Goal: Share content: Share content

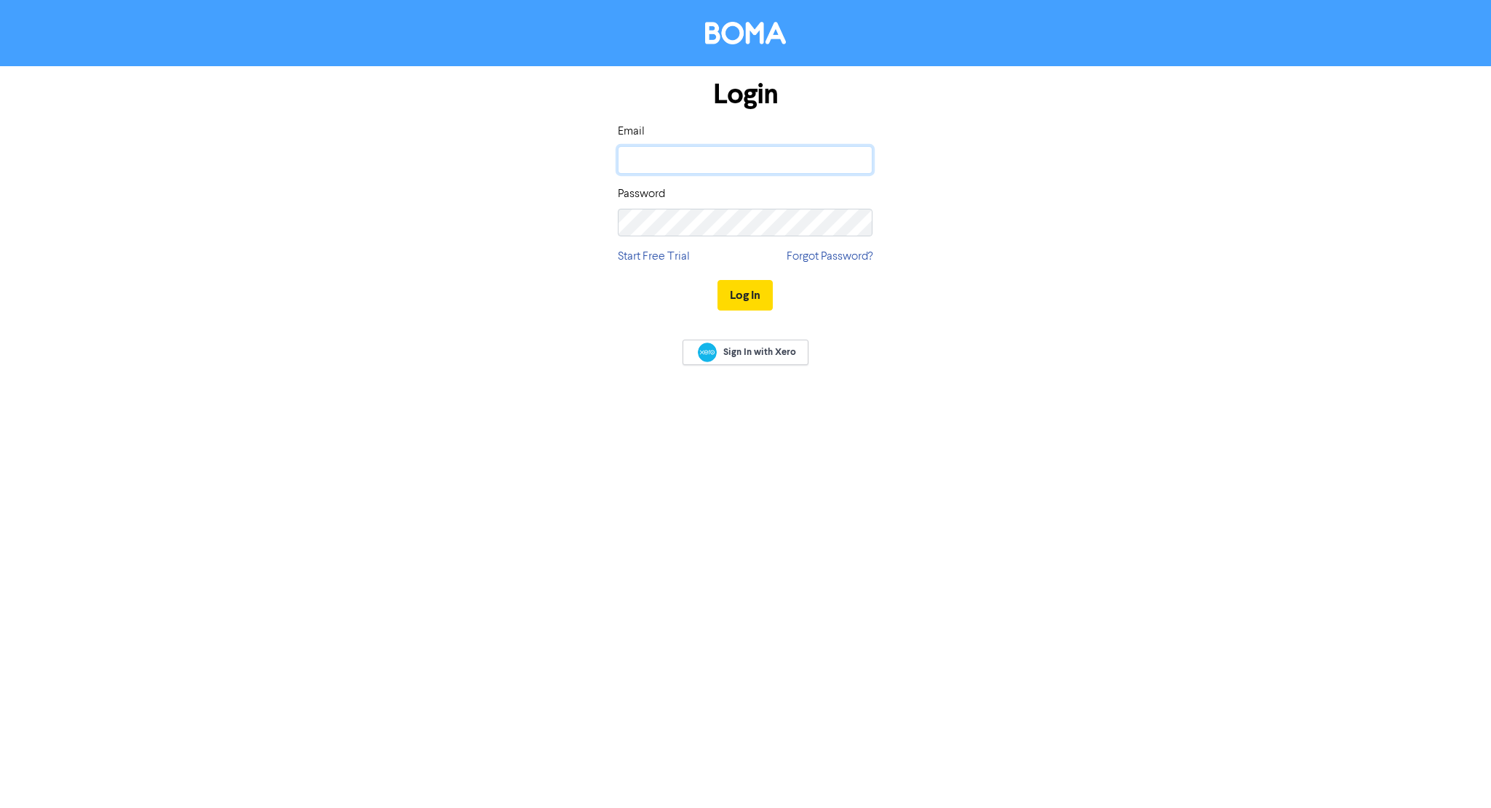
click at [678, 159] on input "email" at bounding box center [745, 160] width 255 height 28
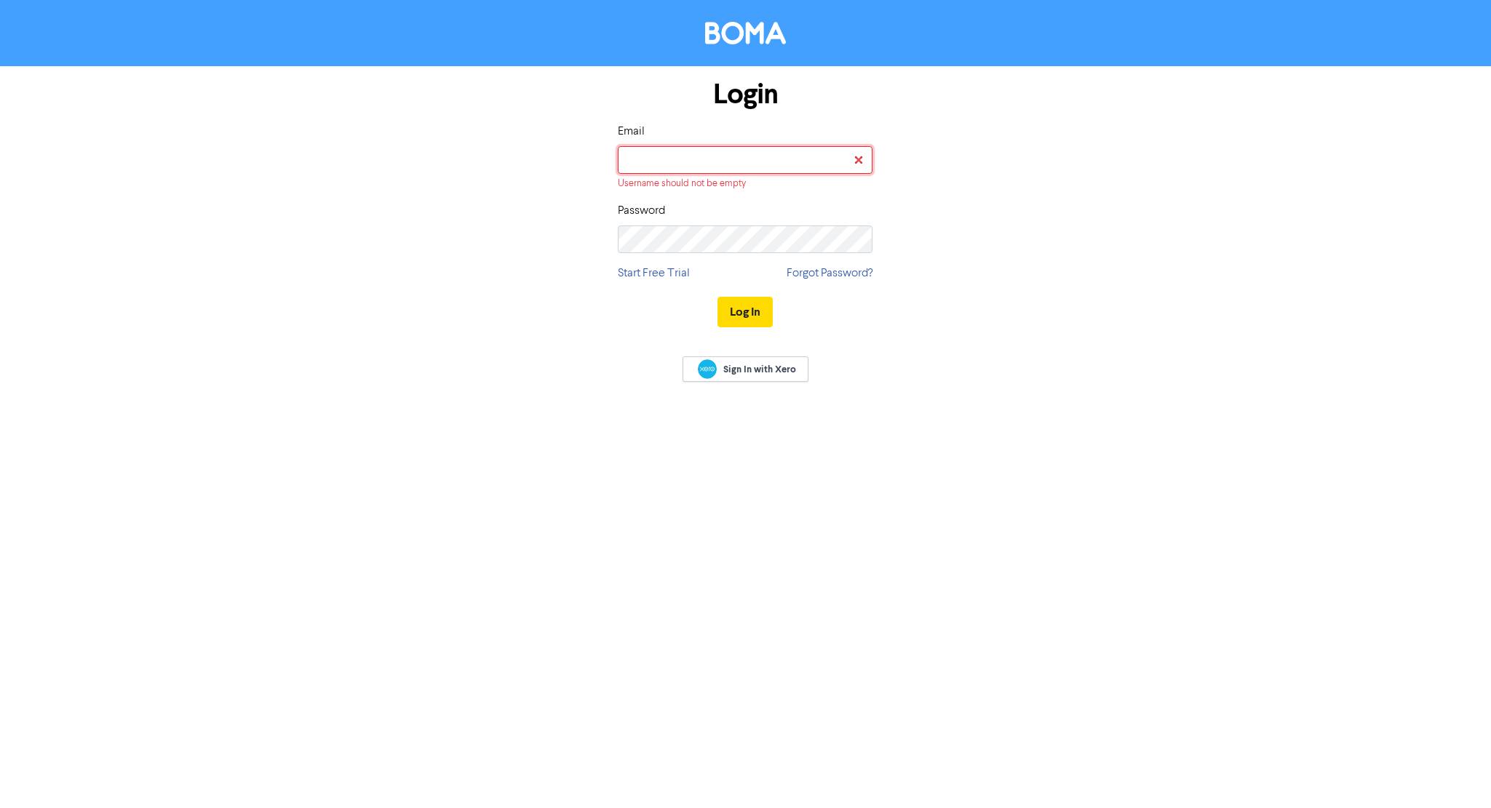
type input "[PERSON_NAME][EMAIL_ADDRESS][DOMAIN_NAME]"
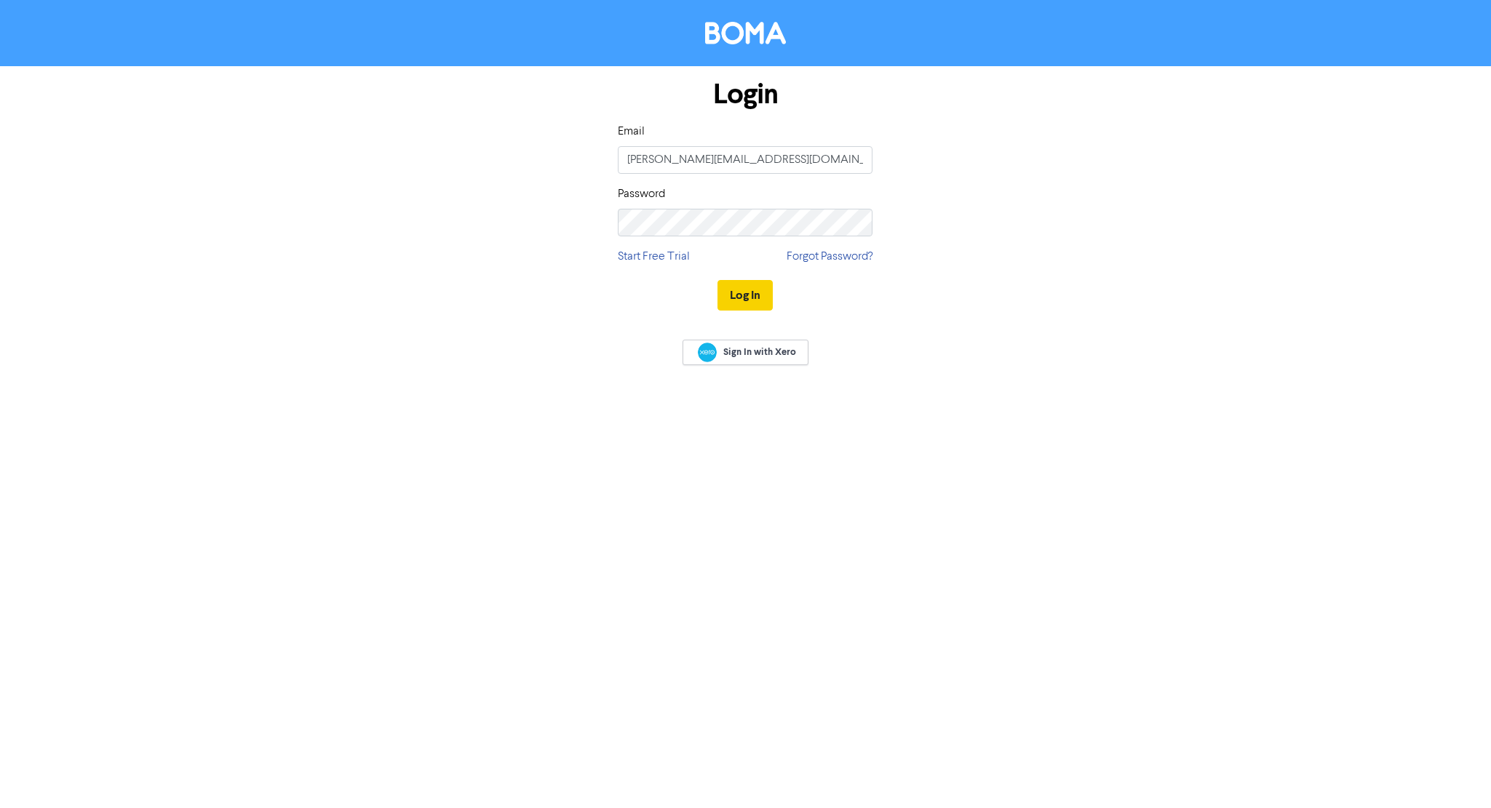
click at [759, 303] on button "Log In" at bounding box center [745, 295] width 55 height 31
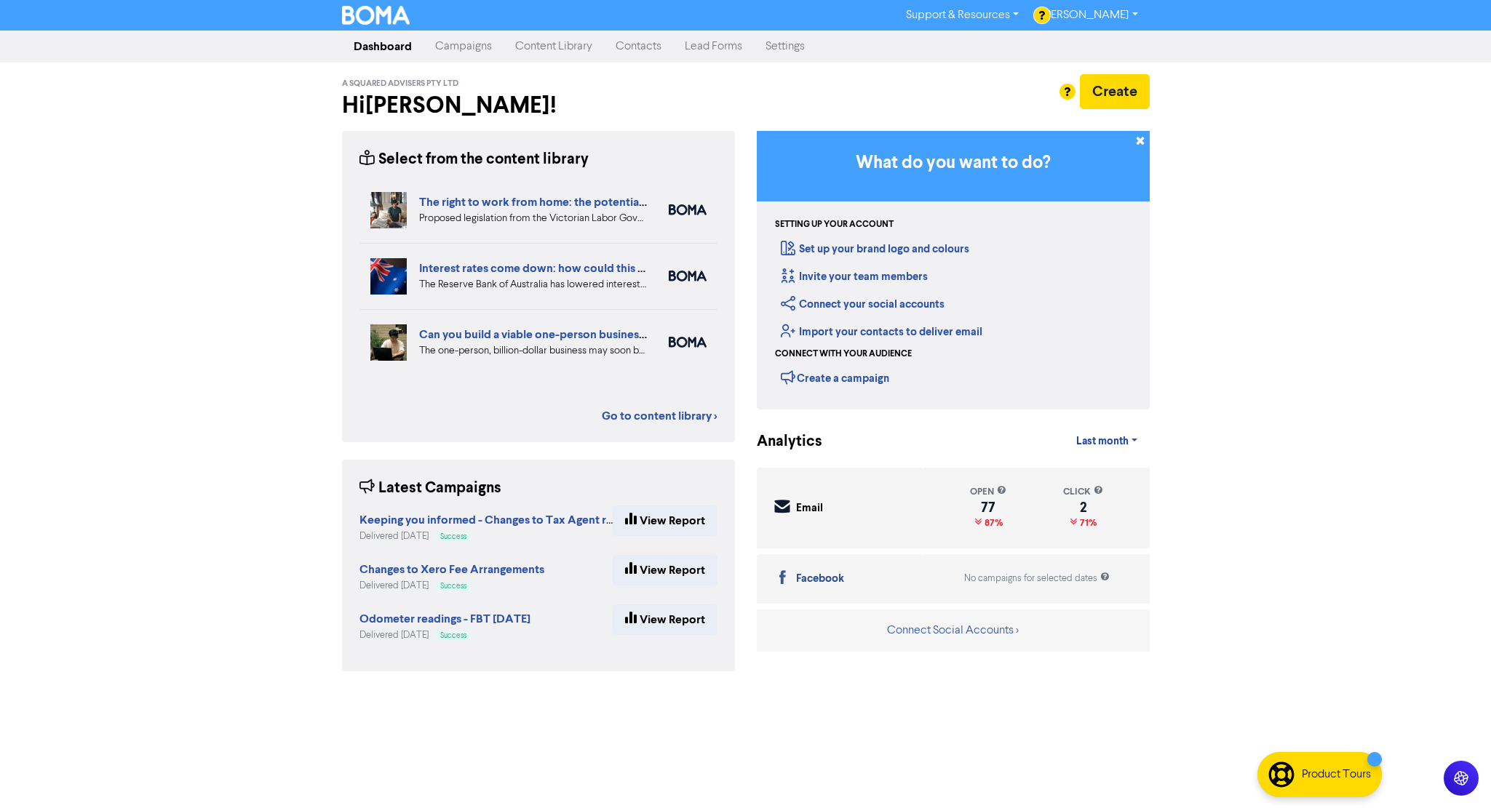
click at [471, 42] on link "Campaigns" at bounding box center [464, 46] width 80 height 29
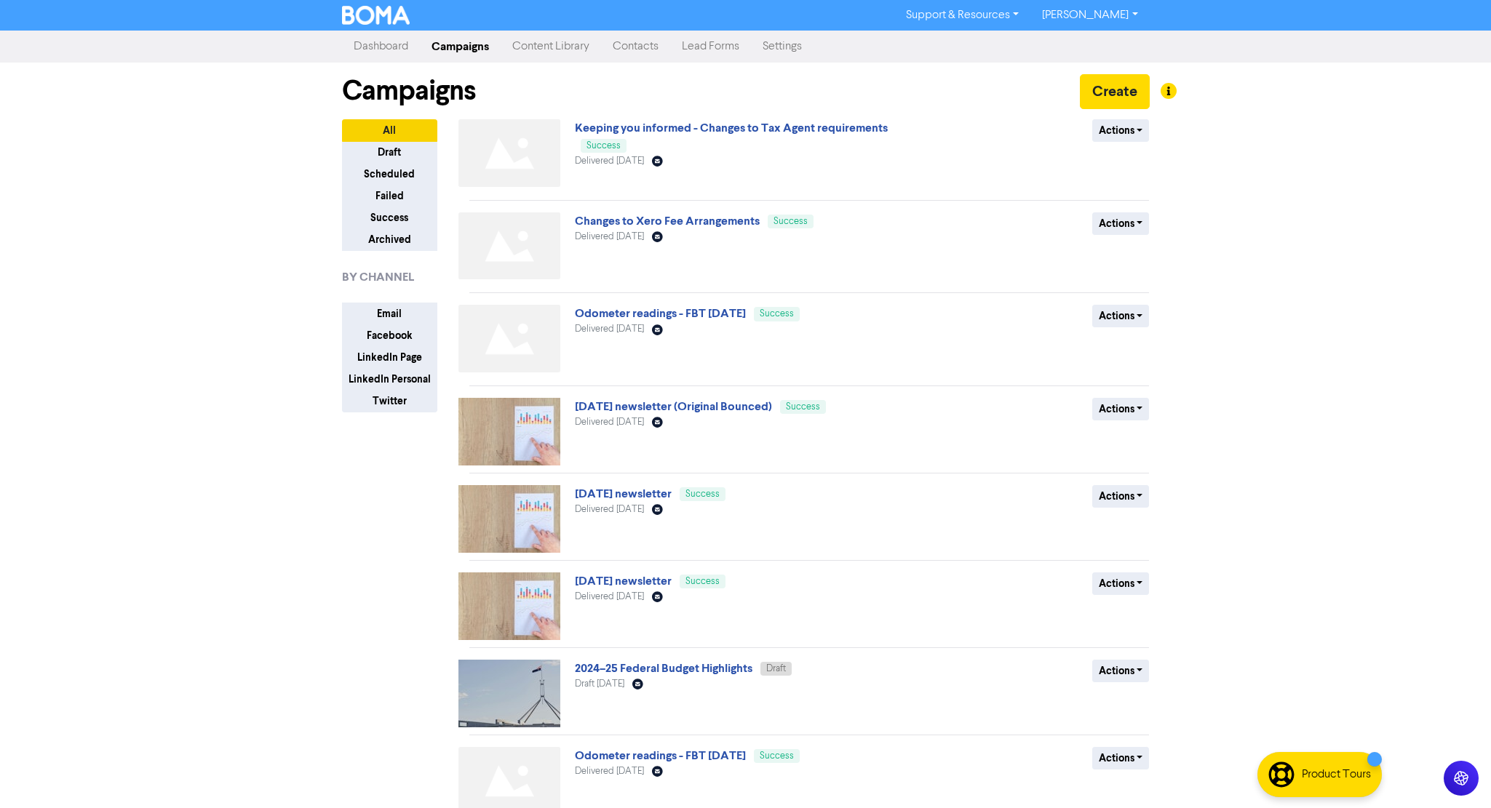
click at [552, 48] on link "Content Library" at bounding box center [551, 46] width 100 height 29
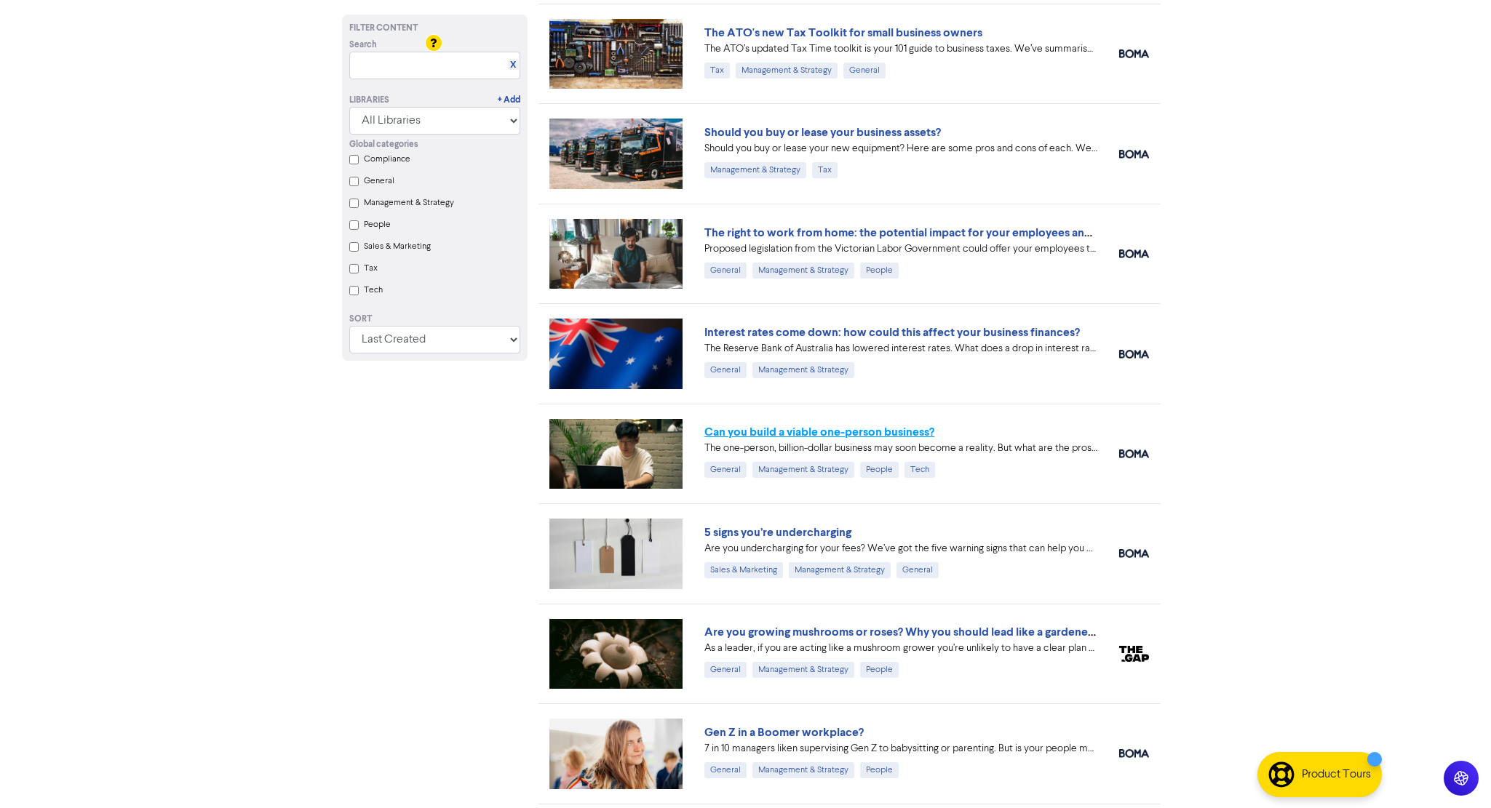
scroll to position [514, 0]
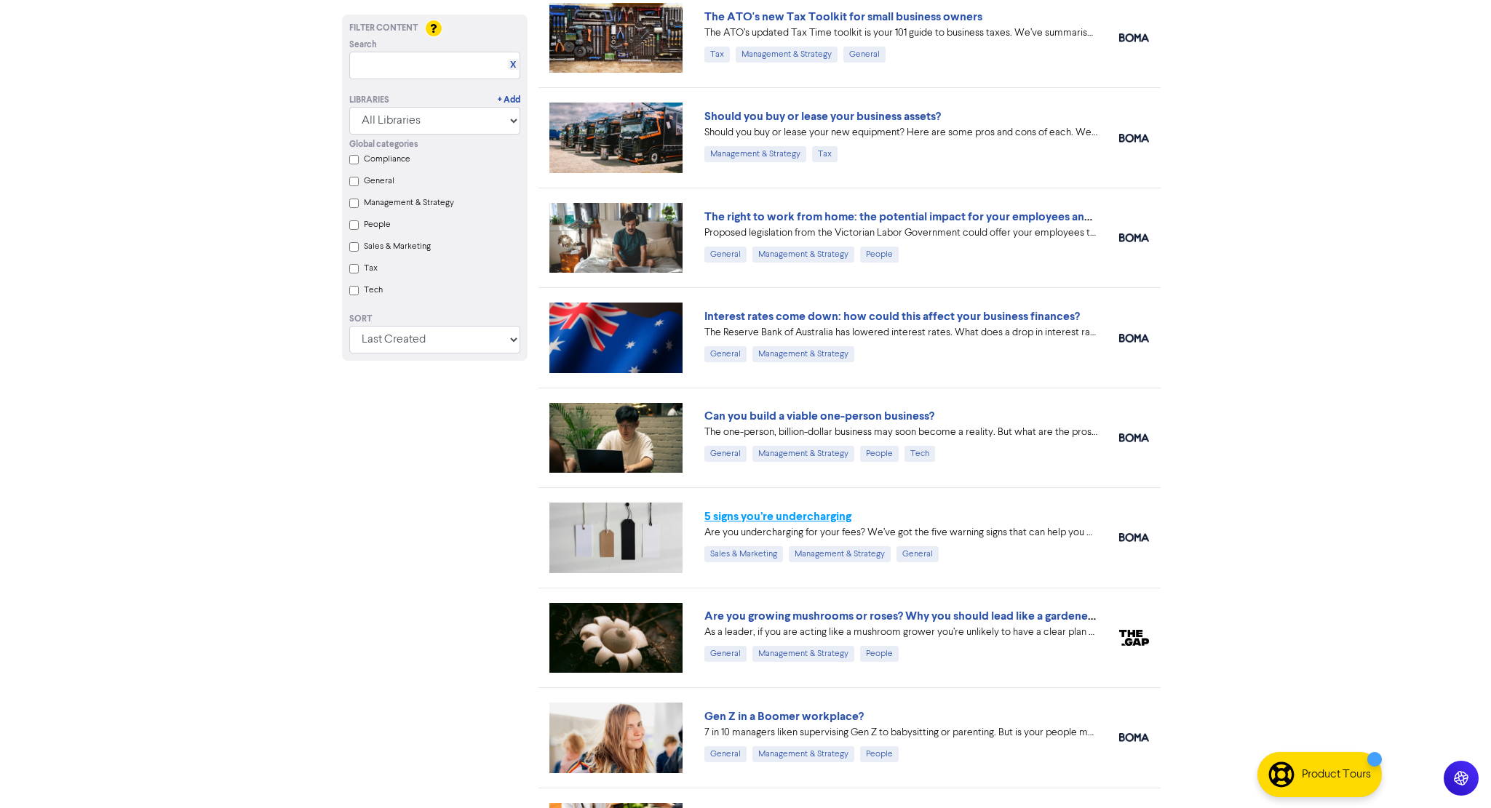
click at [726, 512] on link "5 signs you’re undercharging" at bounding box center [777, 516] width 147 height 15
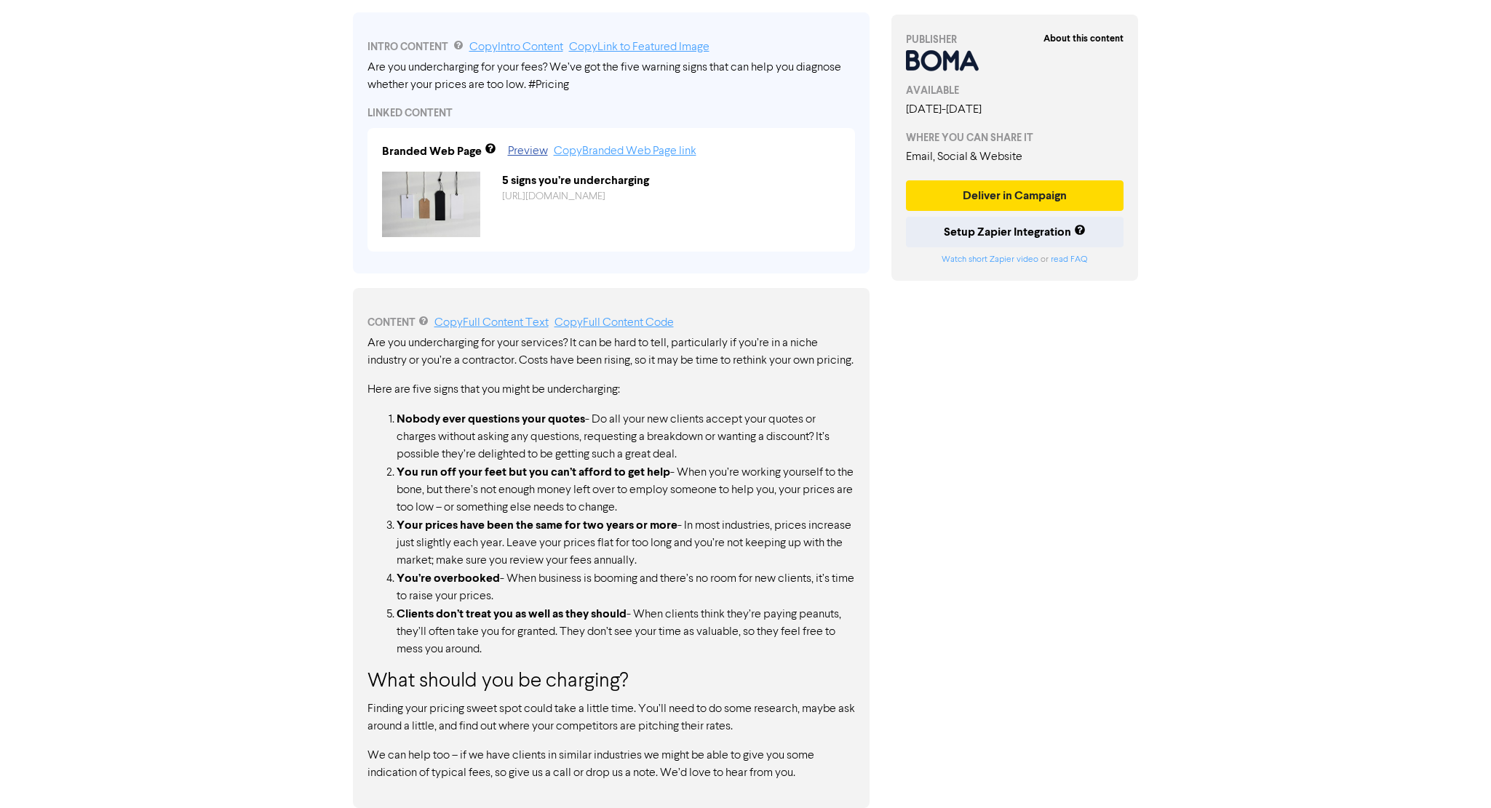
scroll to position [483, 0]
drag, startPoint x: 508, startPoint y: 464, endPoint x: 580, endPoint y: 639, distance: 189.6
click at [580, 639] on ol "Nobody ever questions your quotes - Do all your new clients accept your quotes …" at bounding box center [611, 534] width 488 height 248
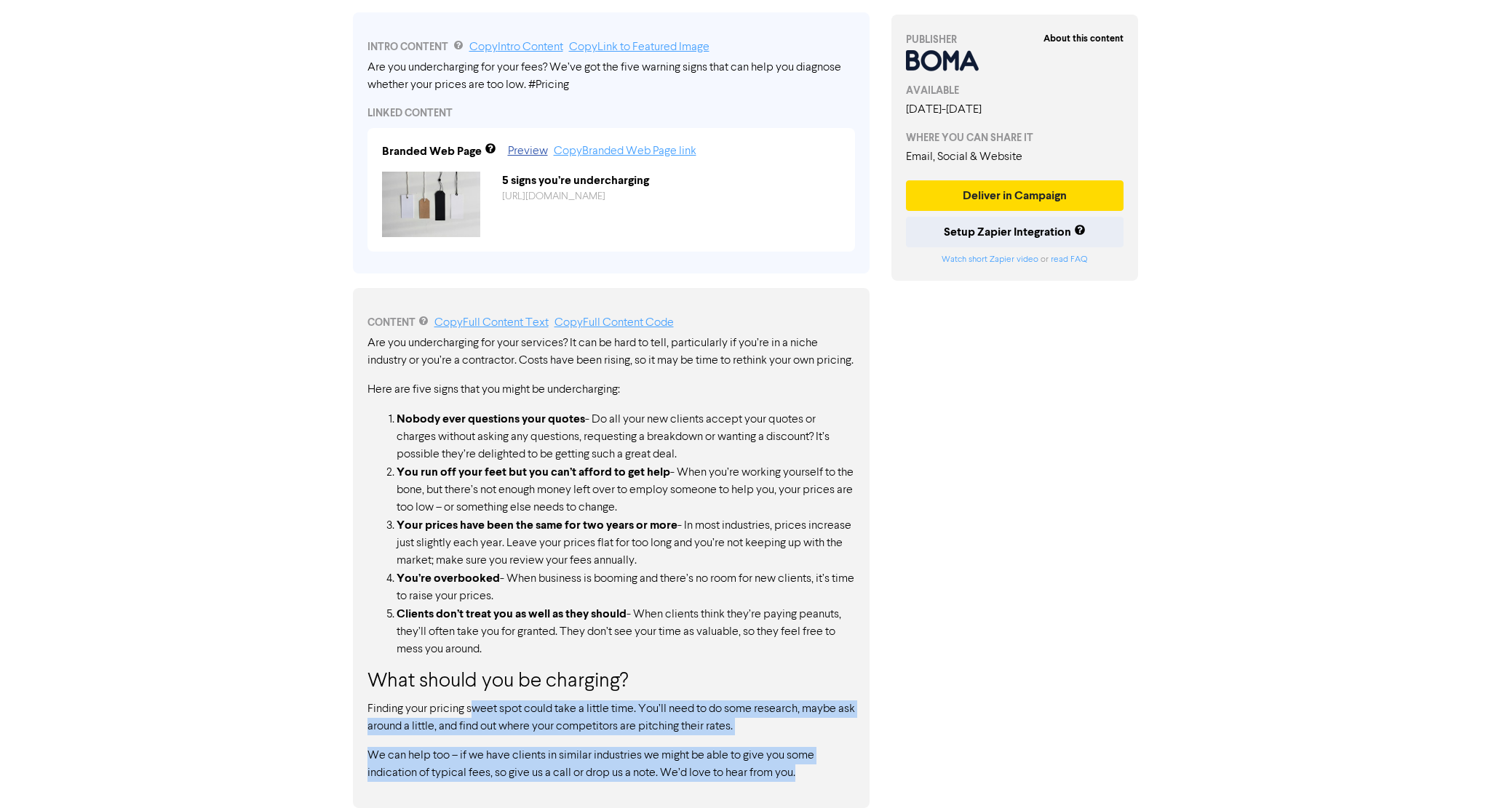
drag, startPoint x: 470, startPoint y: 707, endPoint x: 507, endPoint y: 798, distance: 98.2
click at [507, 798] on div "CONTENT Copy Full Content Text Copy Full Content Code Are you undercharging for…" at bounding box center [611, 548] width 517 height 520
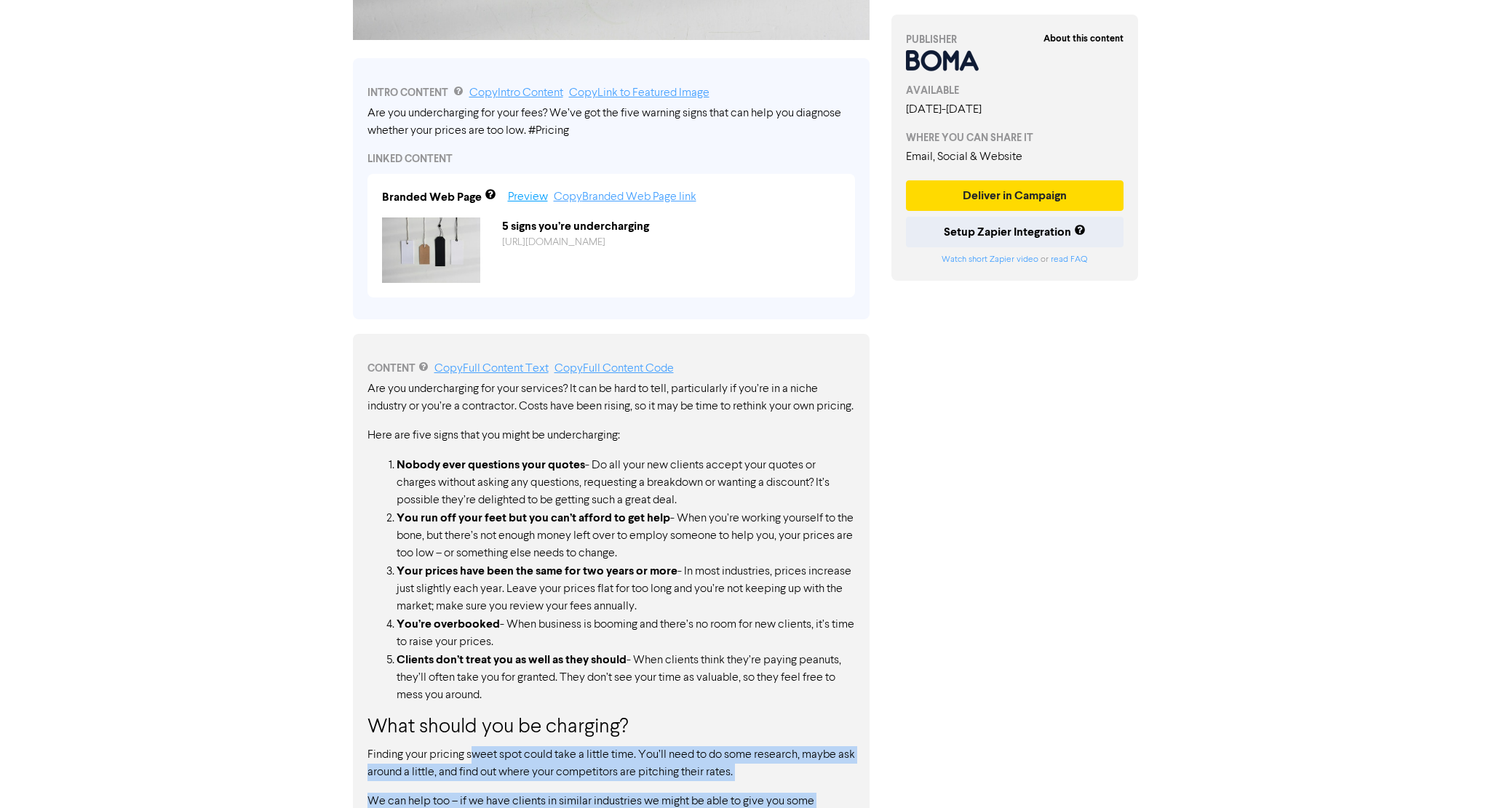
scroll to position [433, 0]
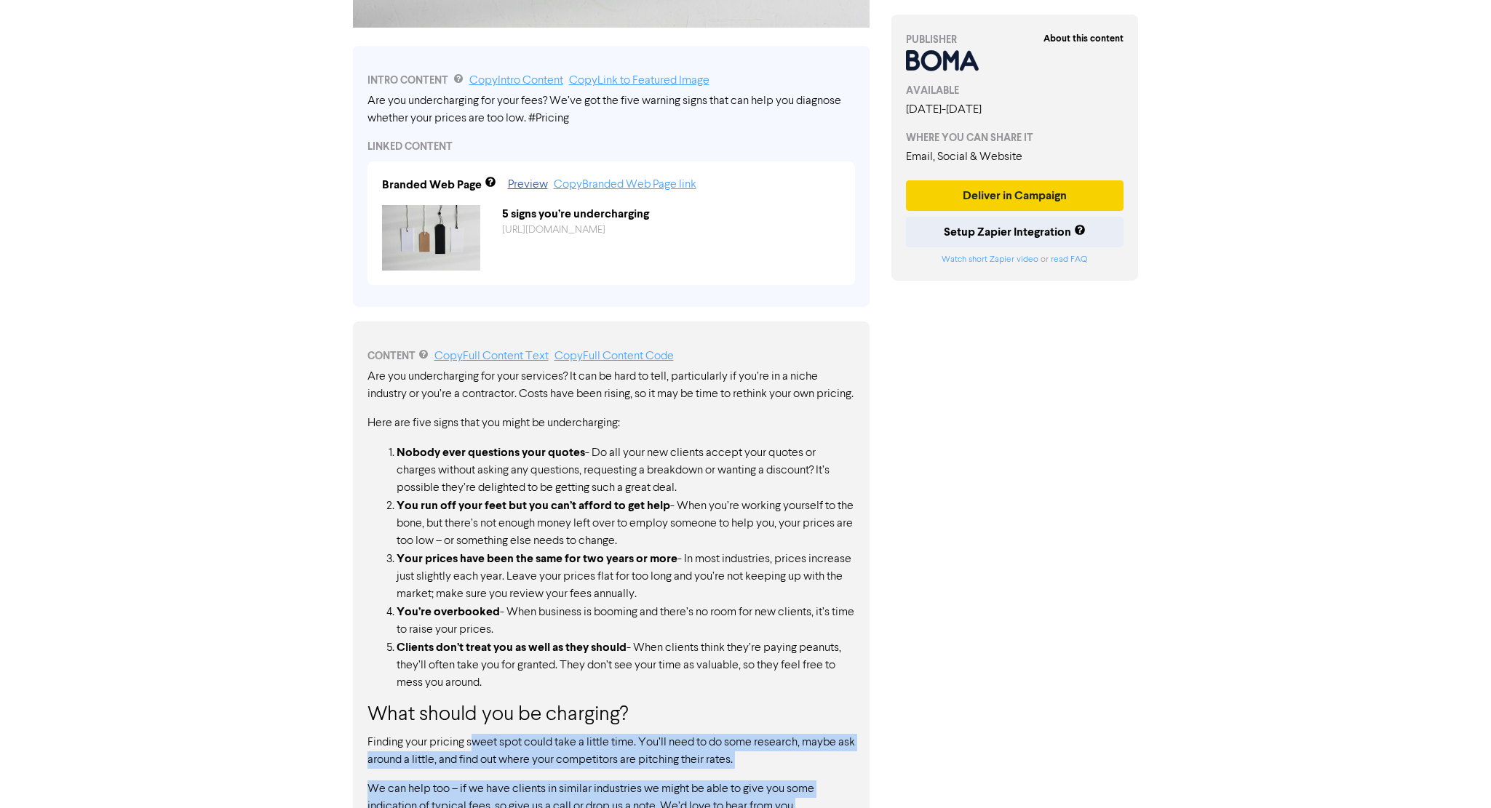
click at [1039, 203] on button "Deliver in Campaign" at bounding box center [1015, 195] width 218 height 31
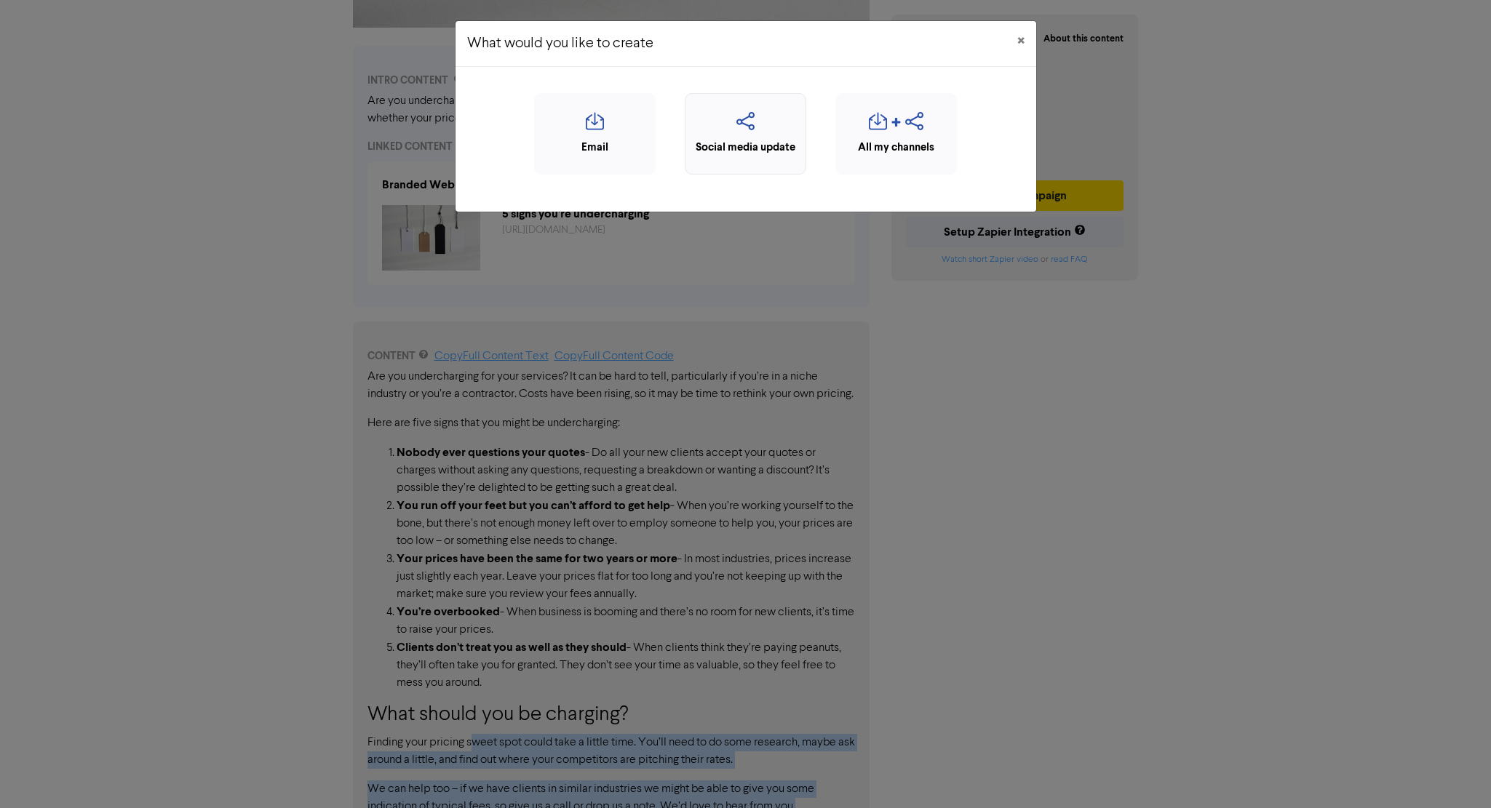
click at [773, 143] on div "Social media update" at bounding box center [746, 148] width 106 height 17
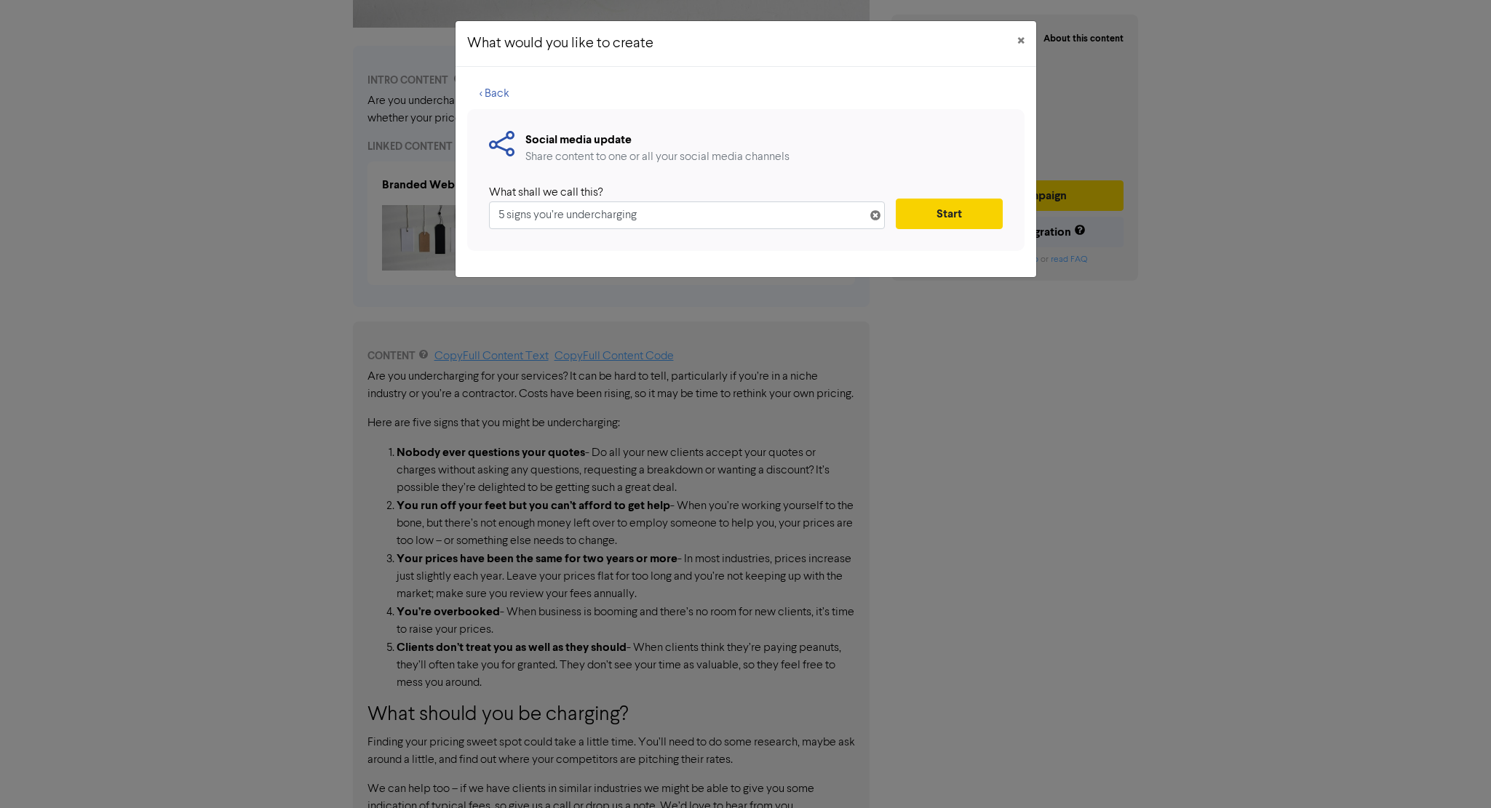
click at [939, 215] on button "Start" at bounding box center [949, 214] width 106 height 31
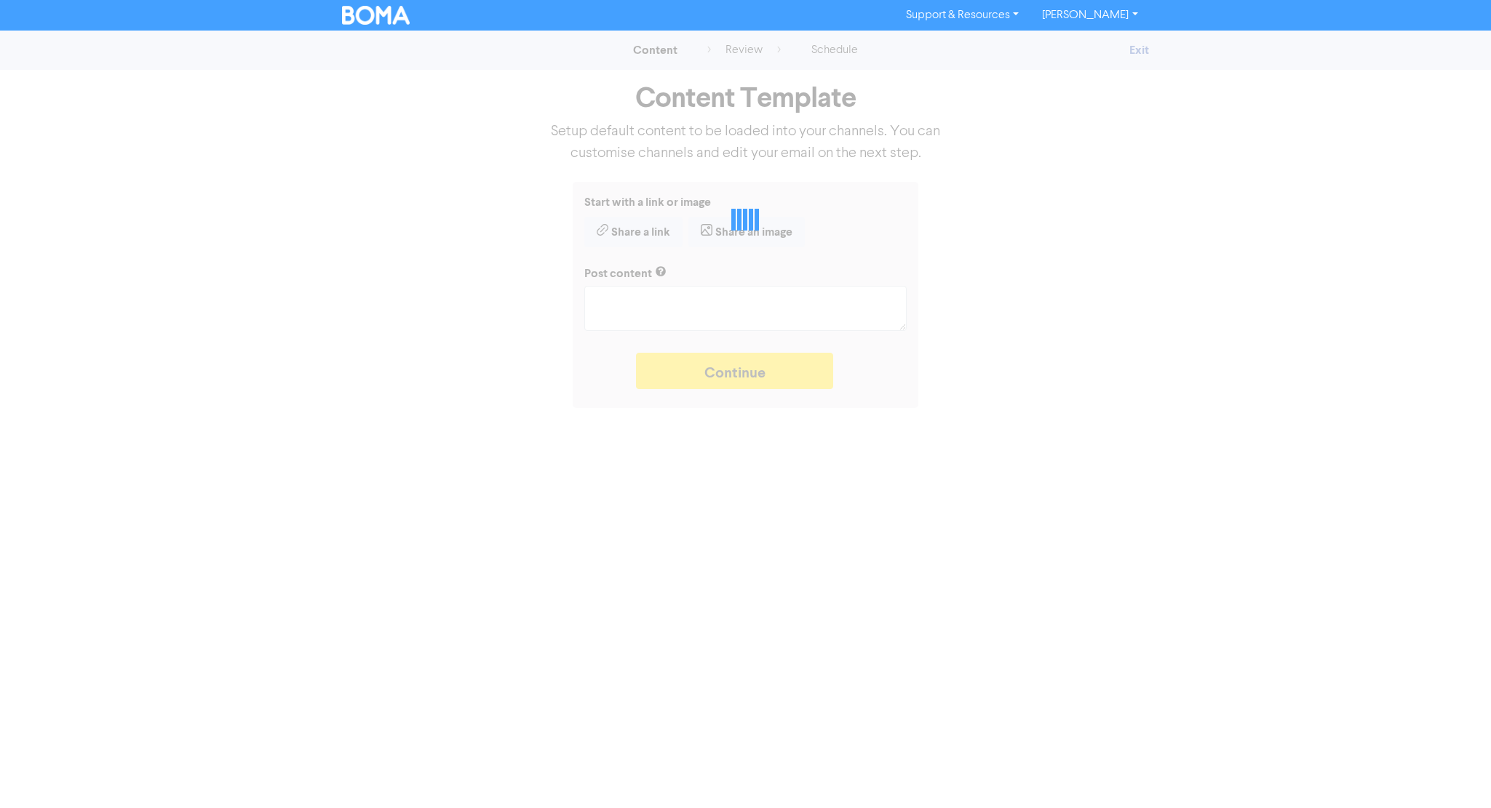
type textarea "x"
type textarea "Are you undercharging for your fees? We’ve got the five warning signs that can …"
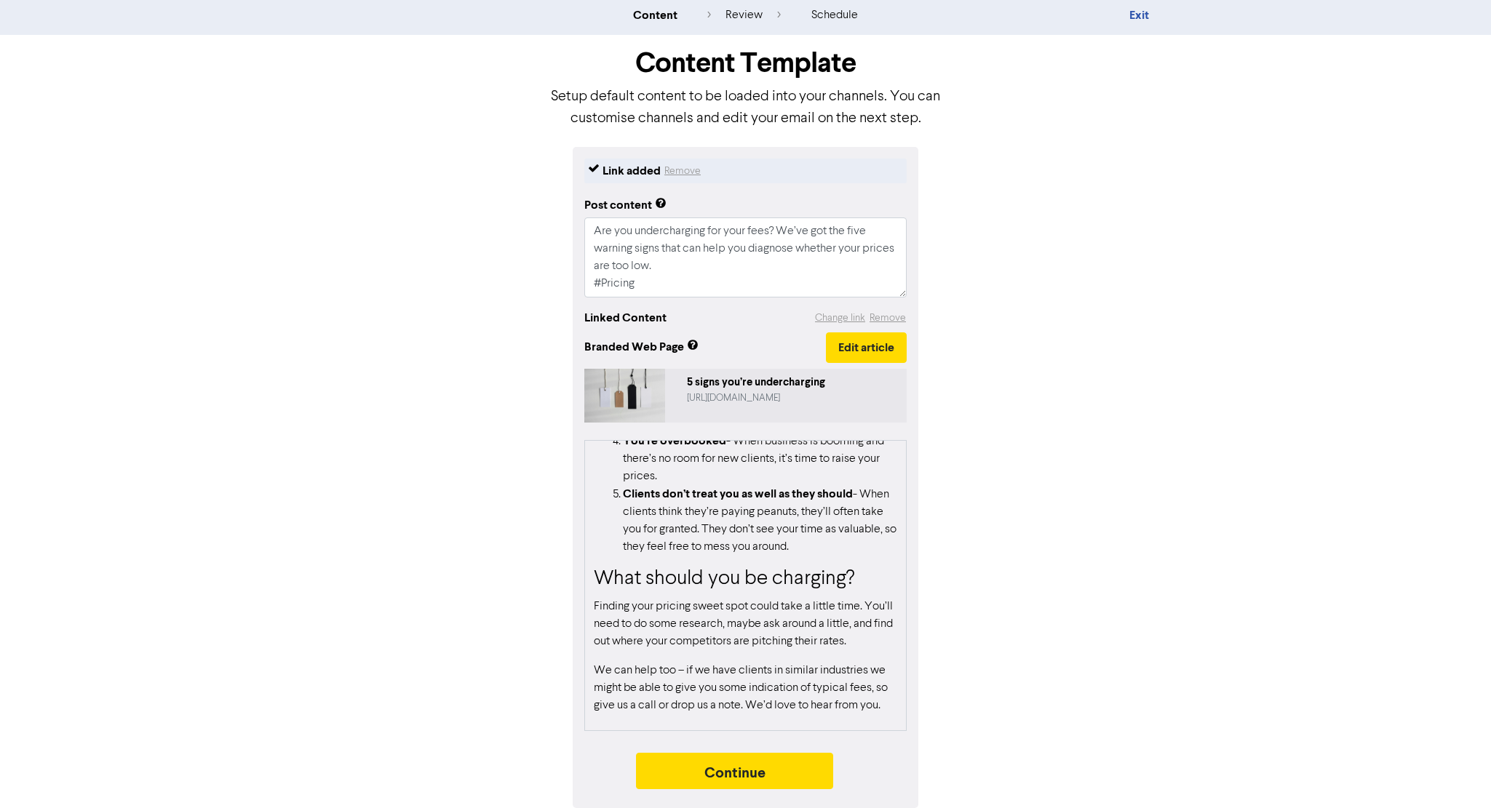
scroll to position [388, 0]
click at [702, 770] on button "Continue" at bounding box center [735, 771] width 198 height 36
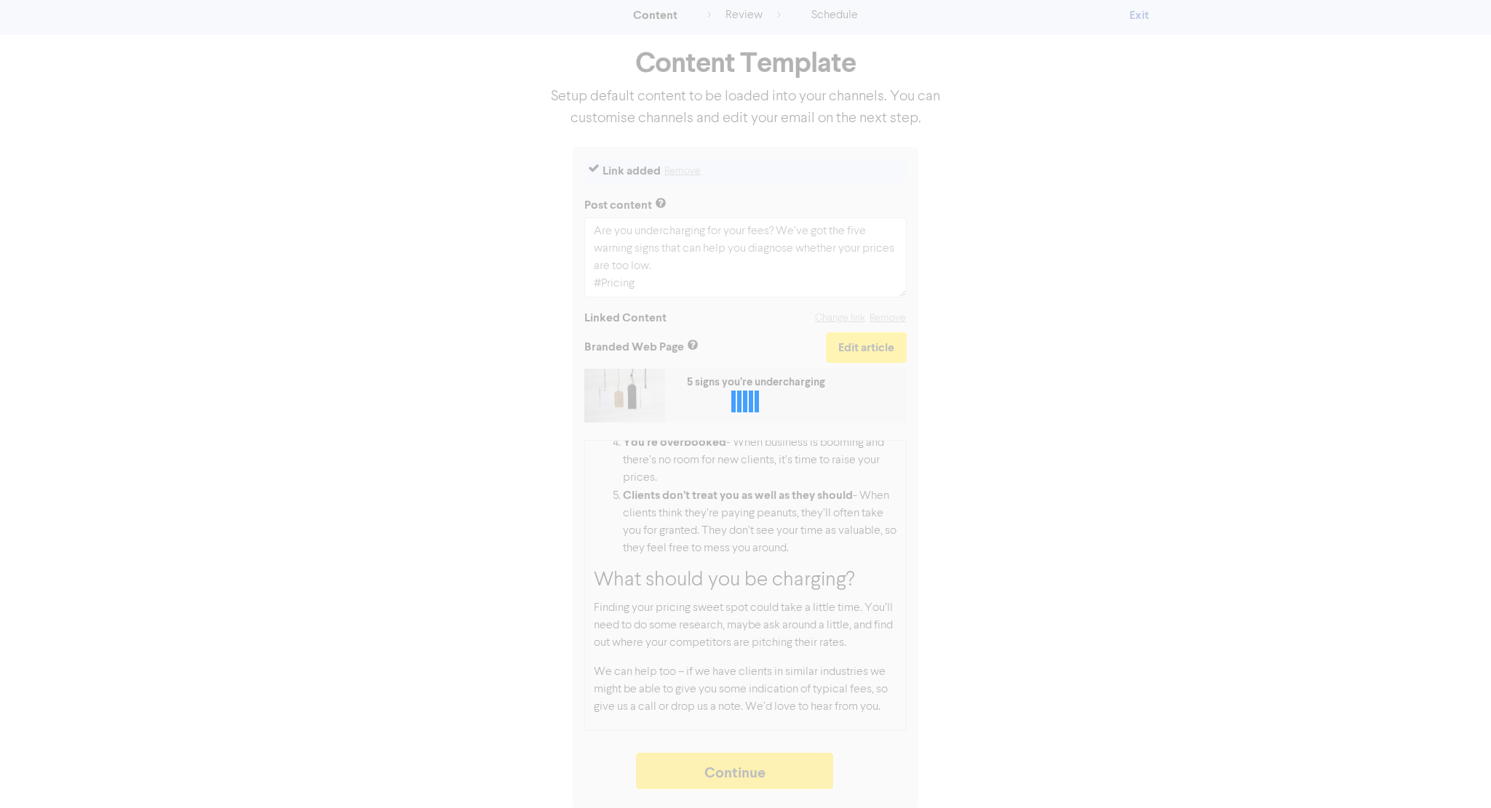
type textarea "x"
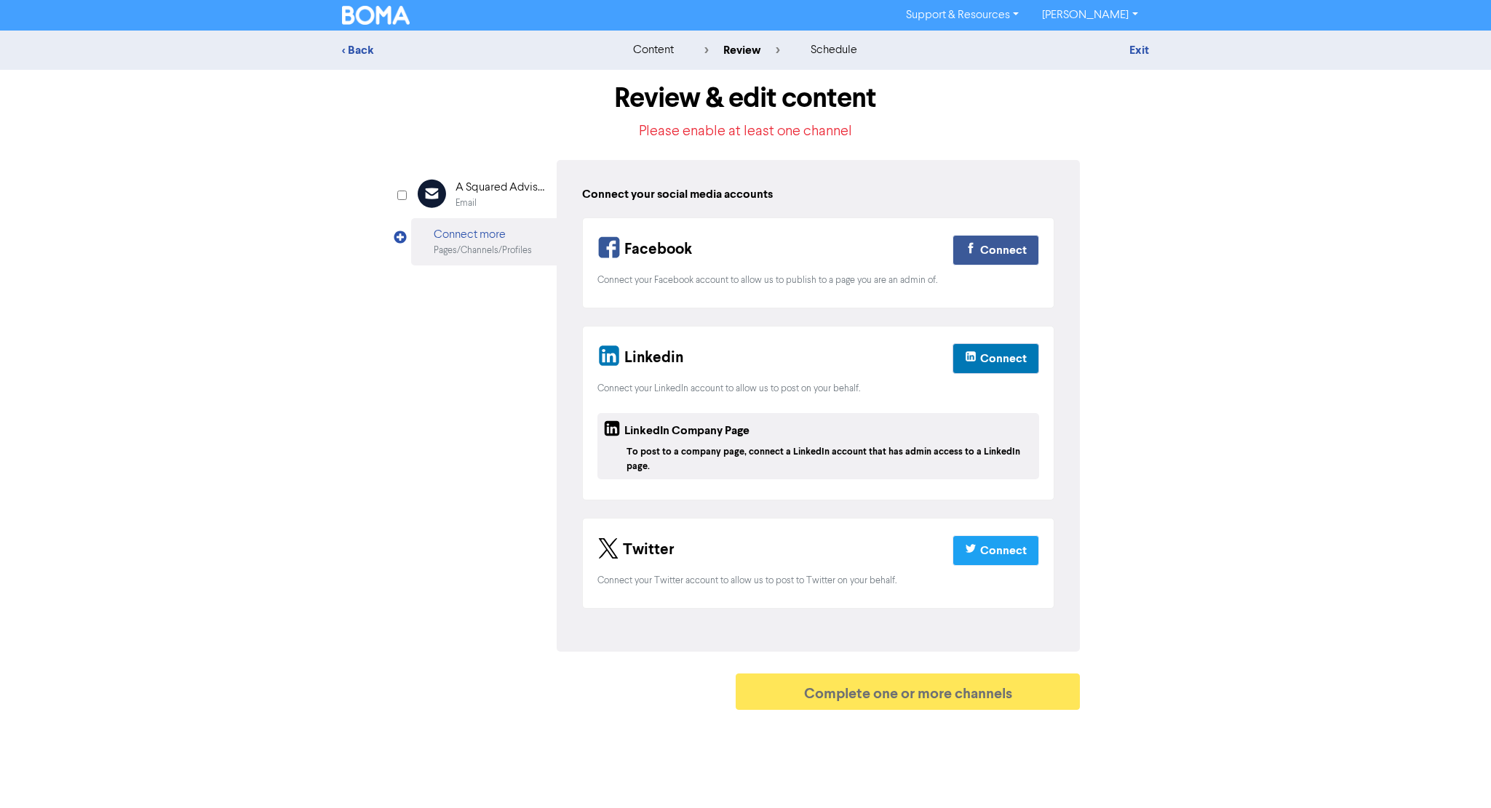
click at [998, 358] on div "Connect" at bounding box center [1003, 358] width 47 height 17
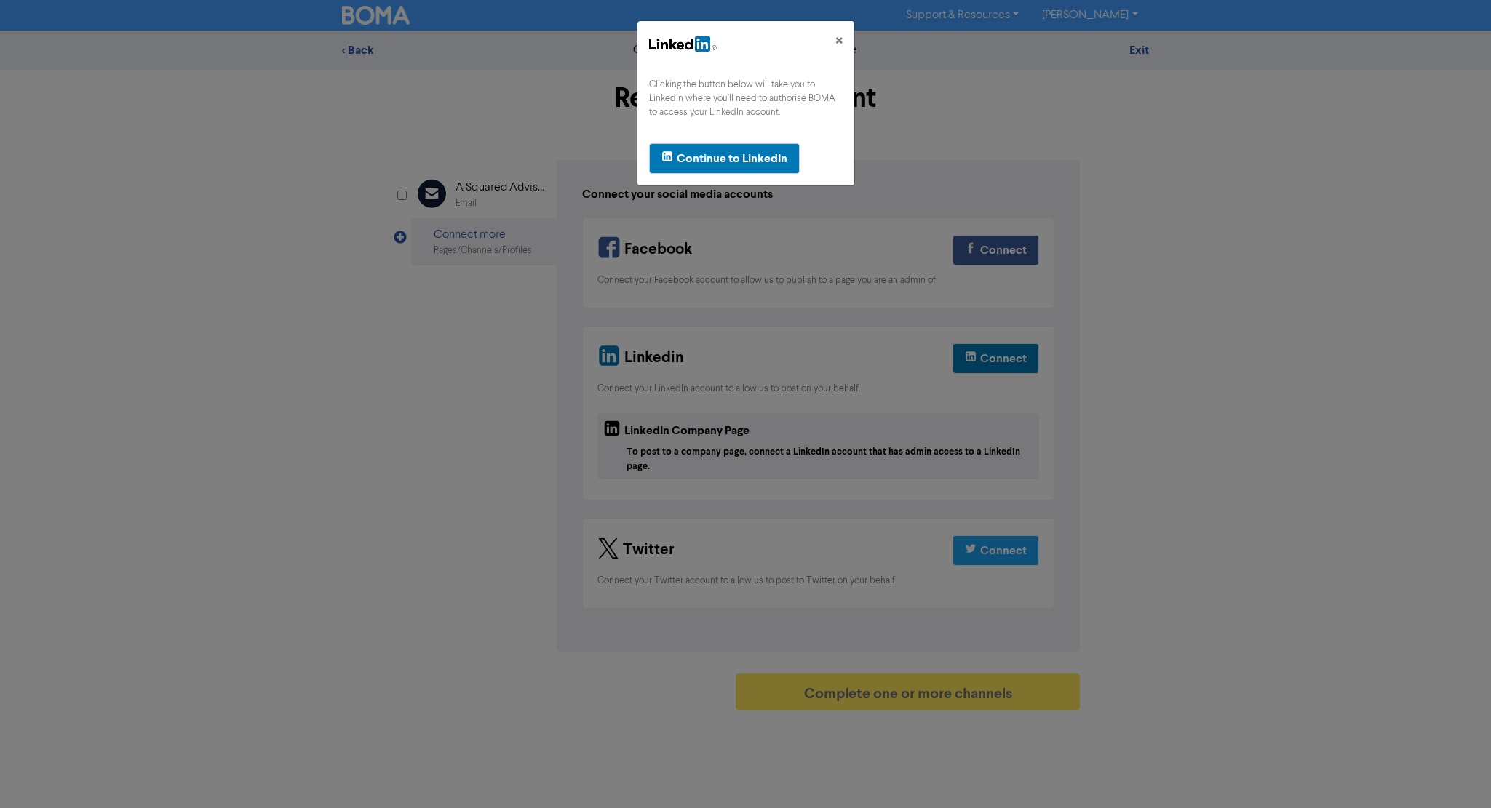
click at [747, 157] on div "Continue to LinkedIn" at bounding box center [732, 158] width 111 height 17
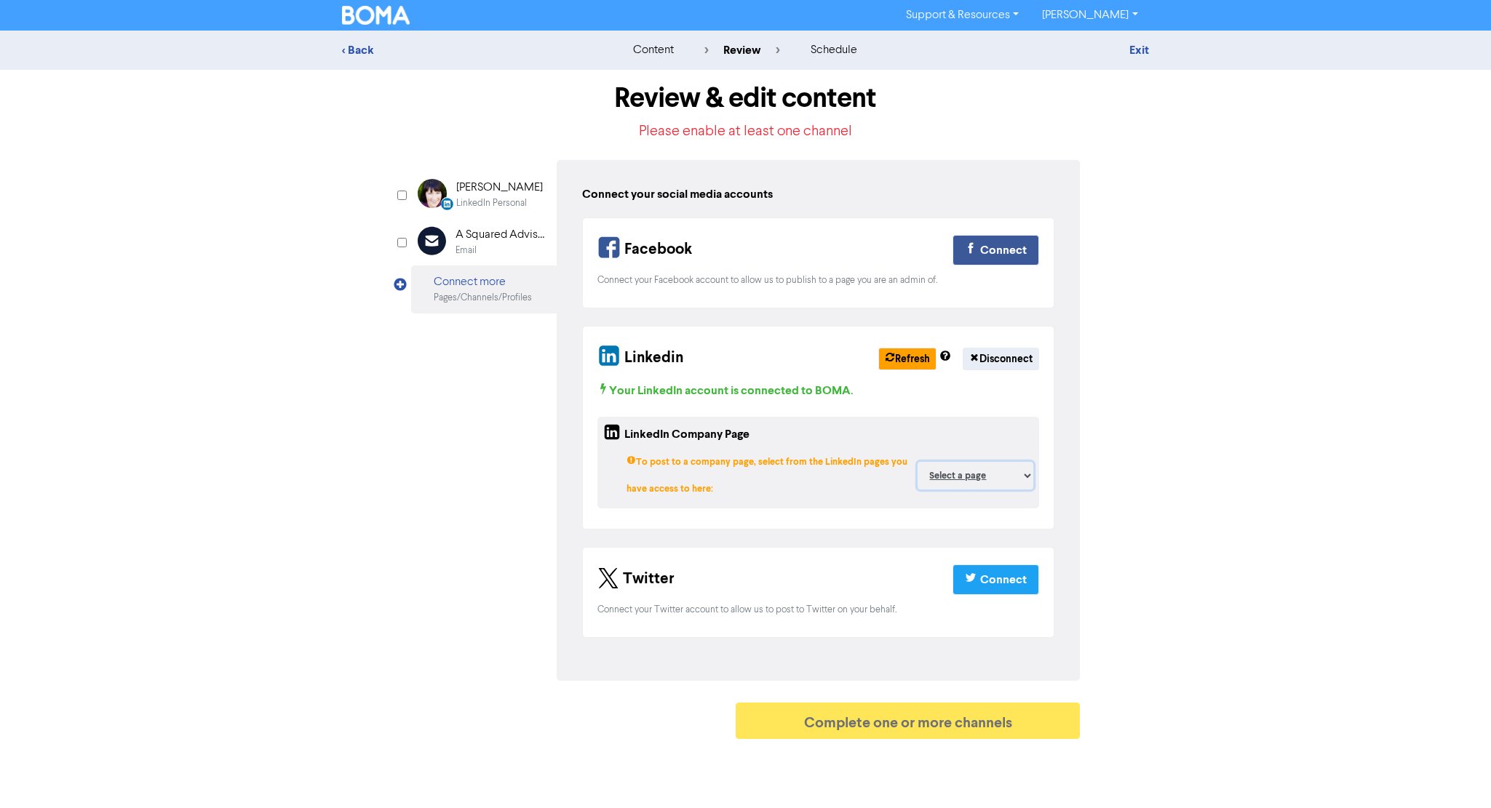
select select "2539324"
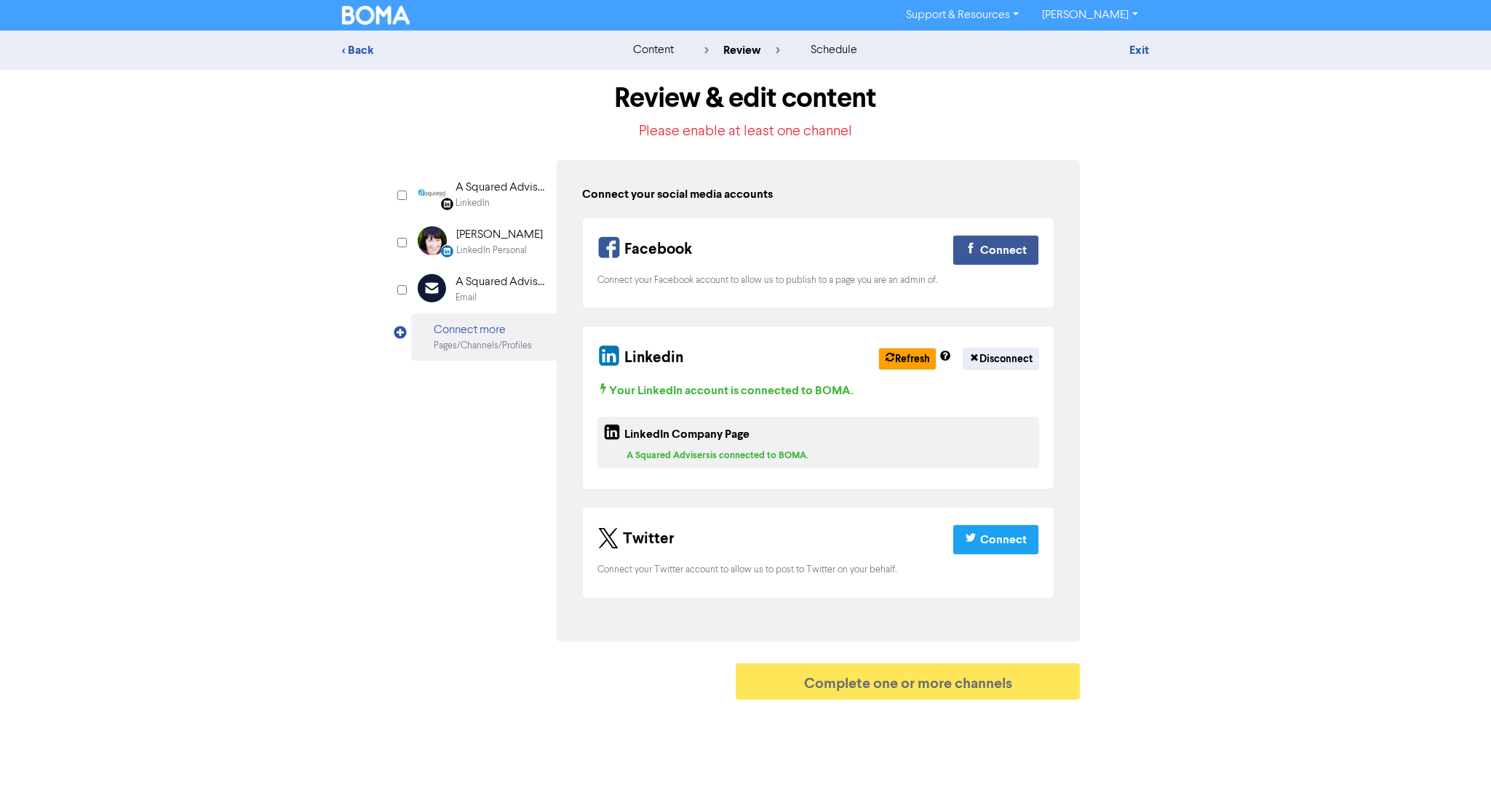
click at [806, 486] on div "Linkedin Refresh Disconnect Your LinkedIn account is connected to BOMA . Linked…" at bounding box center [818, 408] width 473 height 164
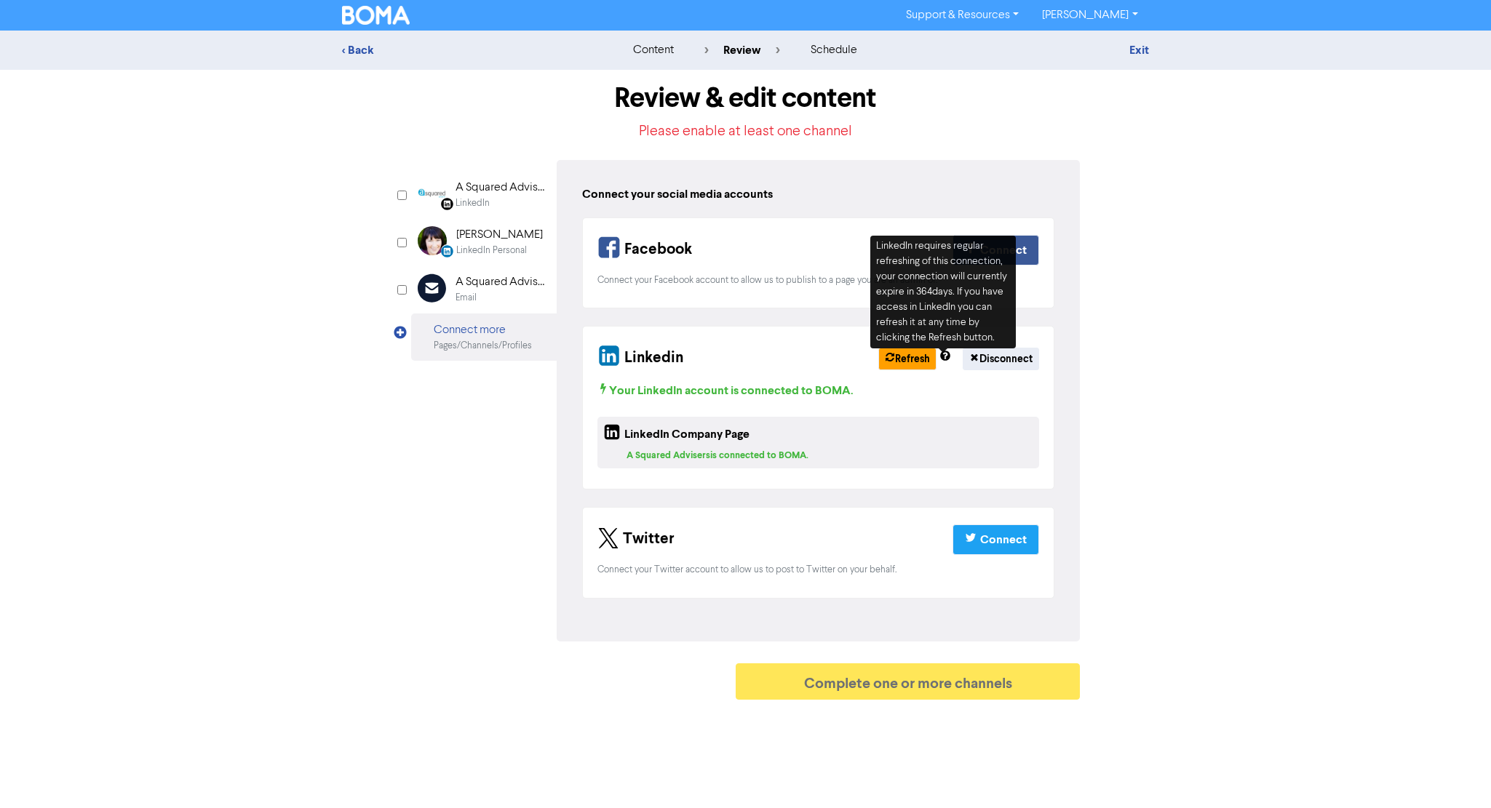
click at [1191, 597] on div "< Back content review schedule Exit Review & edit content Please enable at leas…" at bounding box center [745, 369] width 1491 height 677
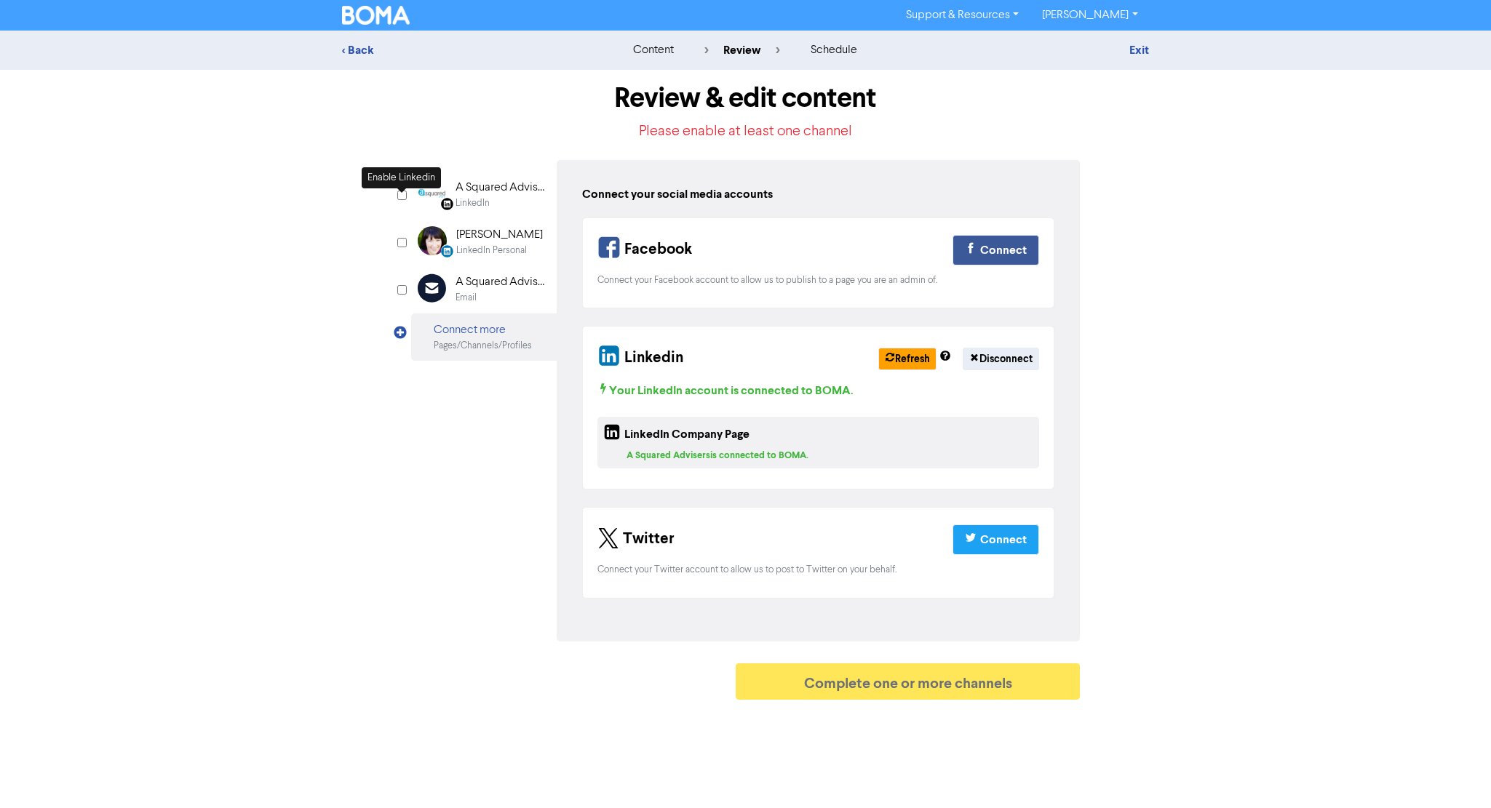
click at [400, 195] on input "checkbox" at bounding box center [401, 195] width 9 height 9
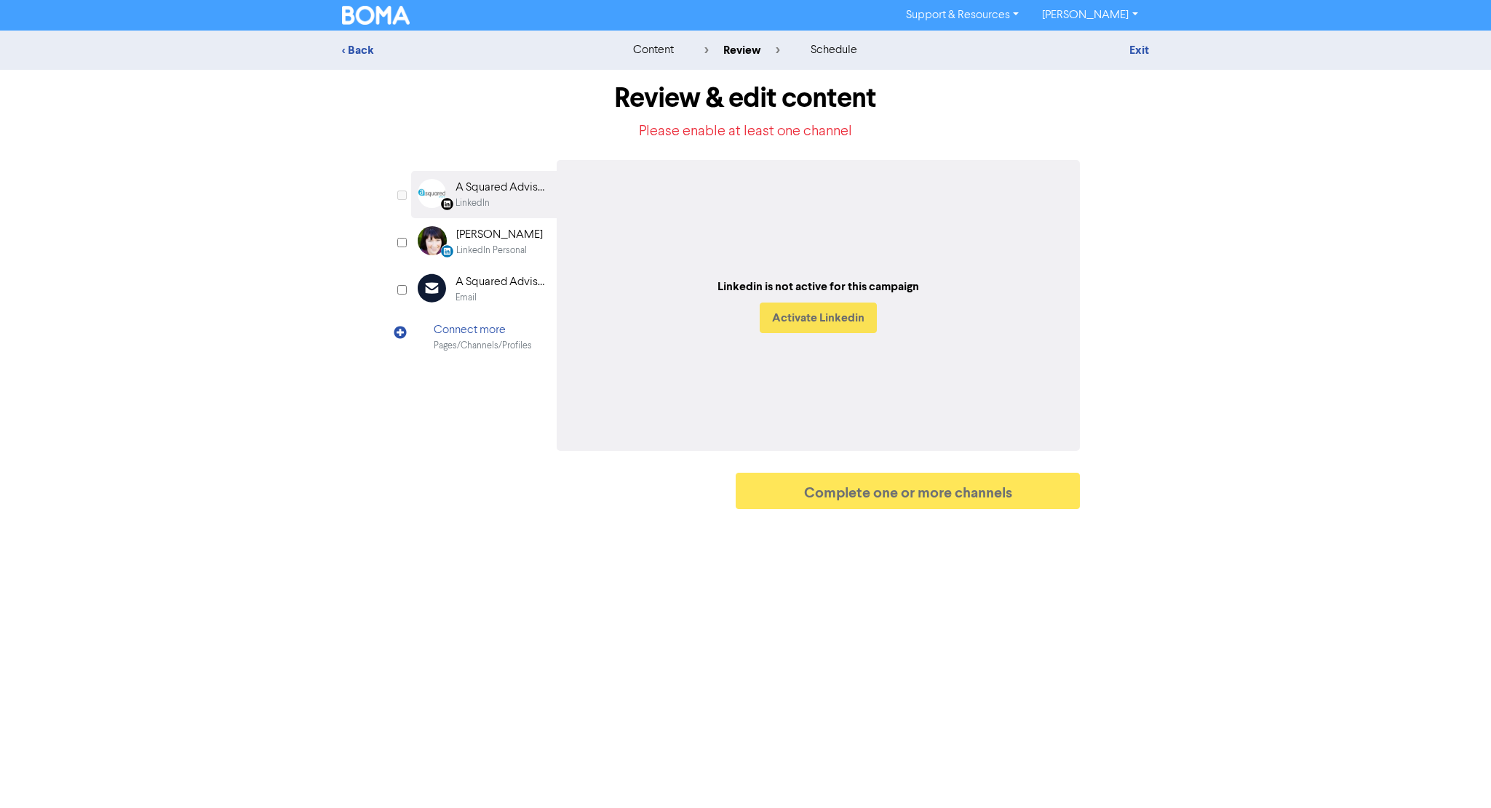
checkbox input "true"
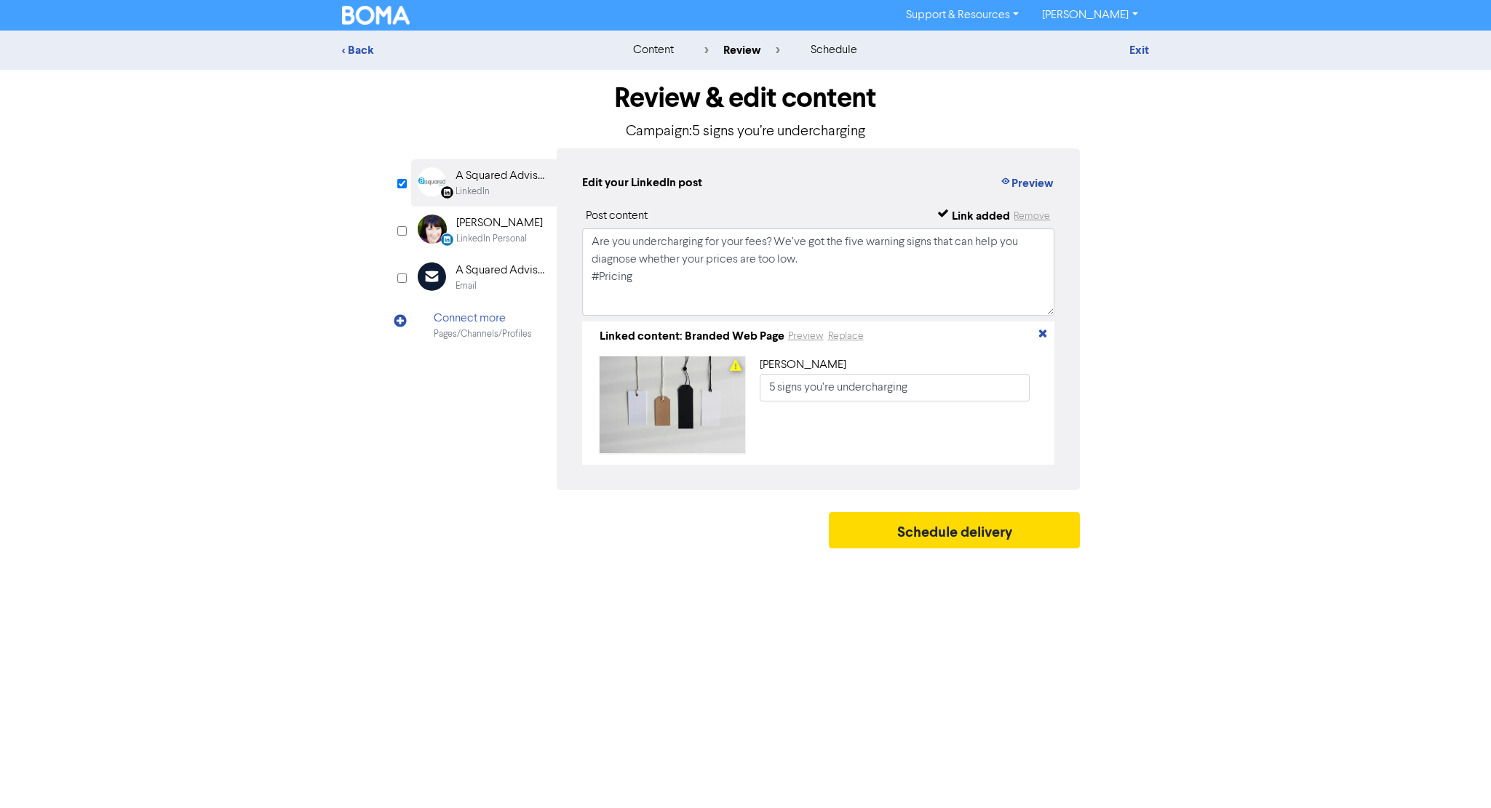
click at [699, 412] on object at bounding box center [673, 405] width 146 height 97
click at [811, 336] on button "Preview" at bounding box center [805, 336] width 37 height 17
click at [662, 55] on div "content" at bounding box center [653, 49] width 41 height 17
click at [657, 50] on div "content" at bounding box center [653, 49] width 41 height 17
click at [369, 52] on div "< Back" at bounding box center [469, 49] width 255 height 17
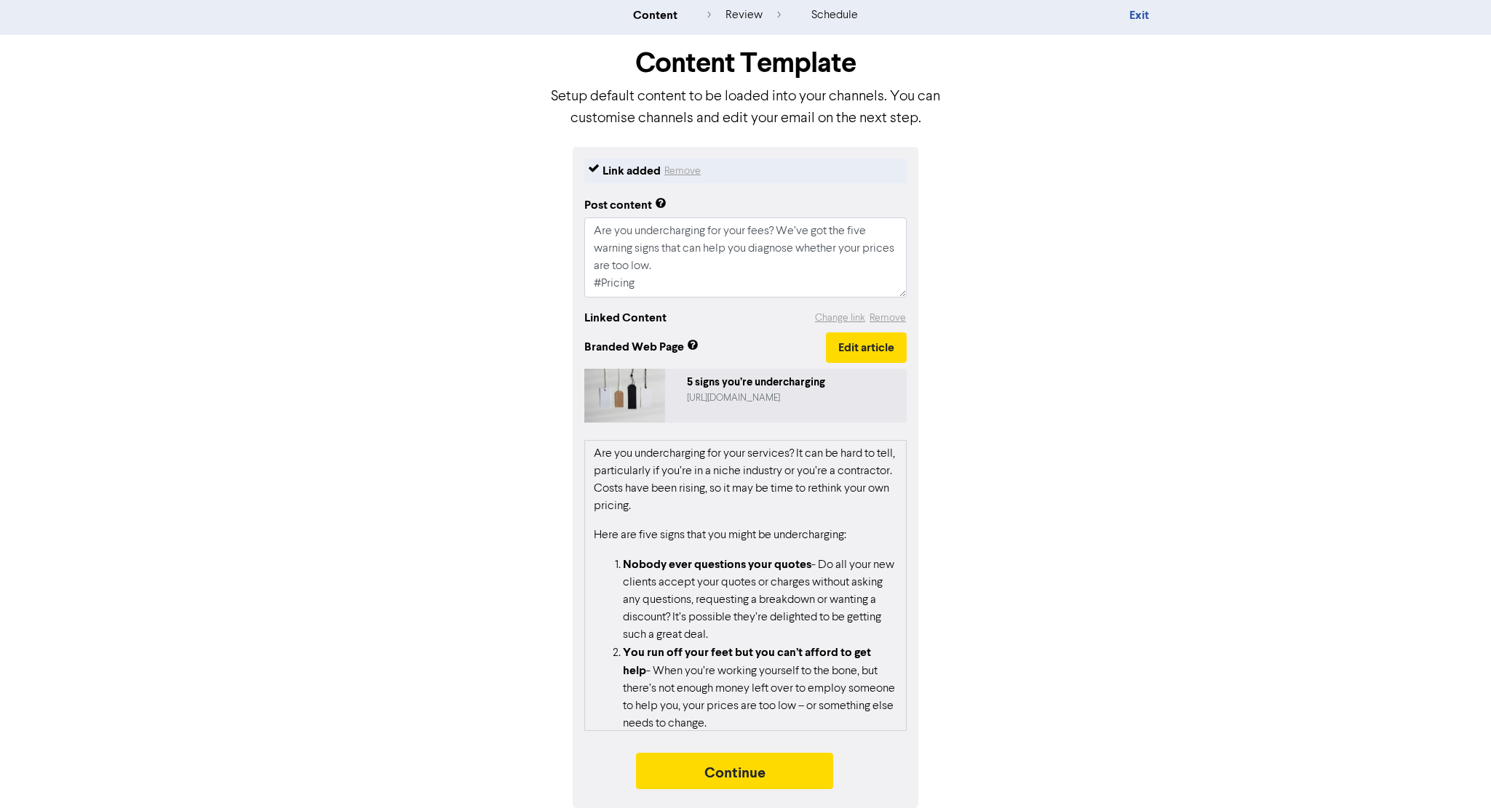
scroll to position [35, 0]
click at [699, 622] on li "Nobody ever questions your quotes - Do all your new clients accept your quotes …" at bounding box center [760, 600] width 274 height 88
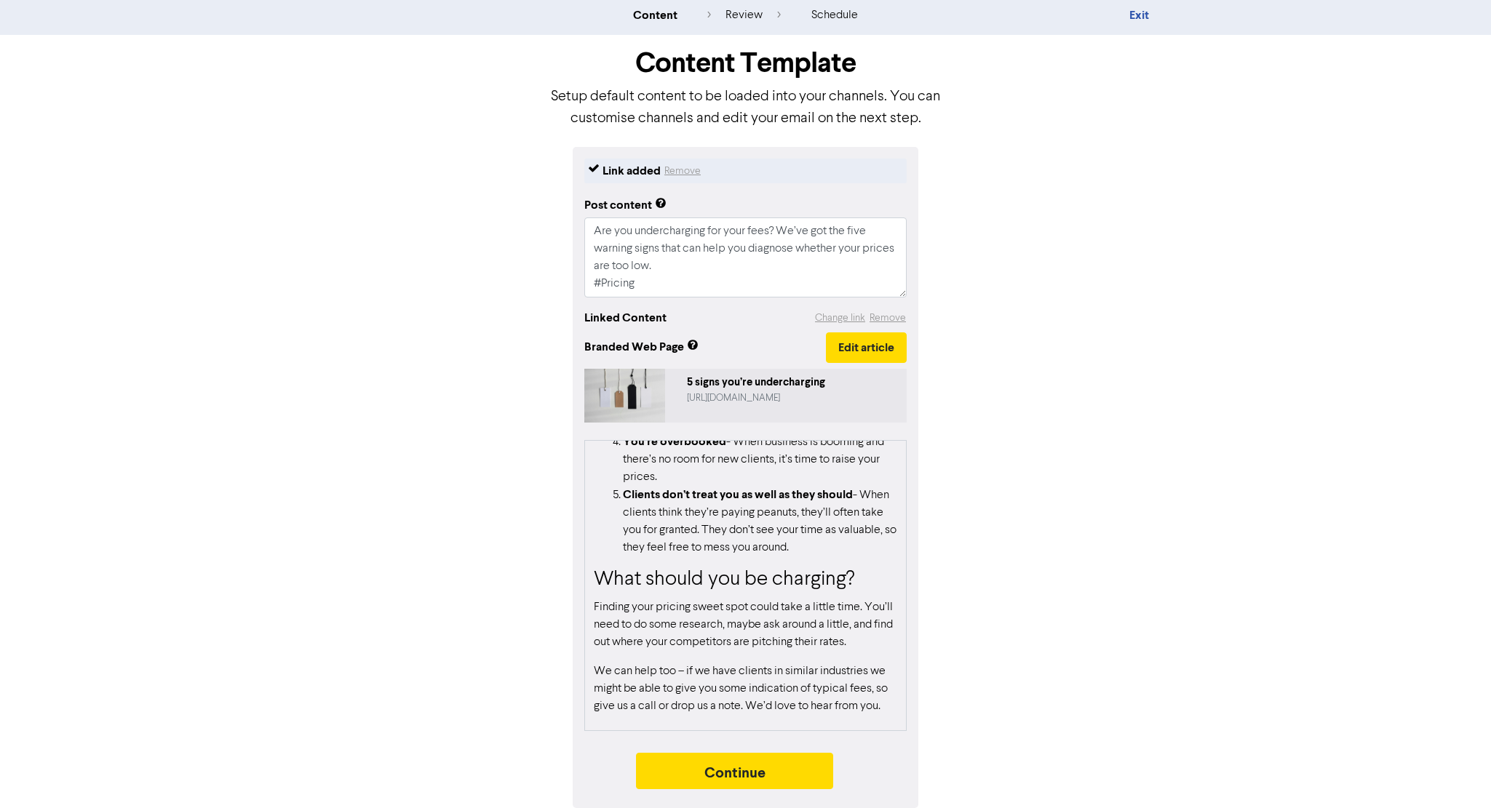
scroll to position [388, 0]
click at [891, 346] on button "Edit article" at bounding box center [866, 348] width 81 height 31
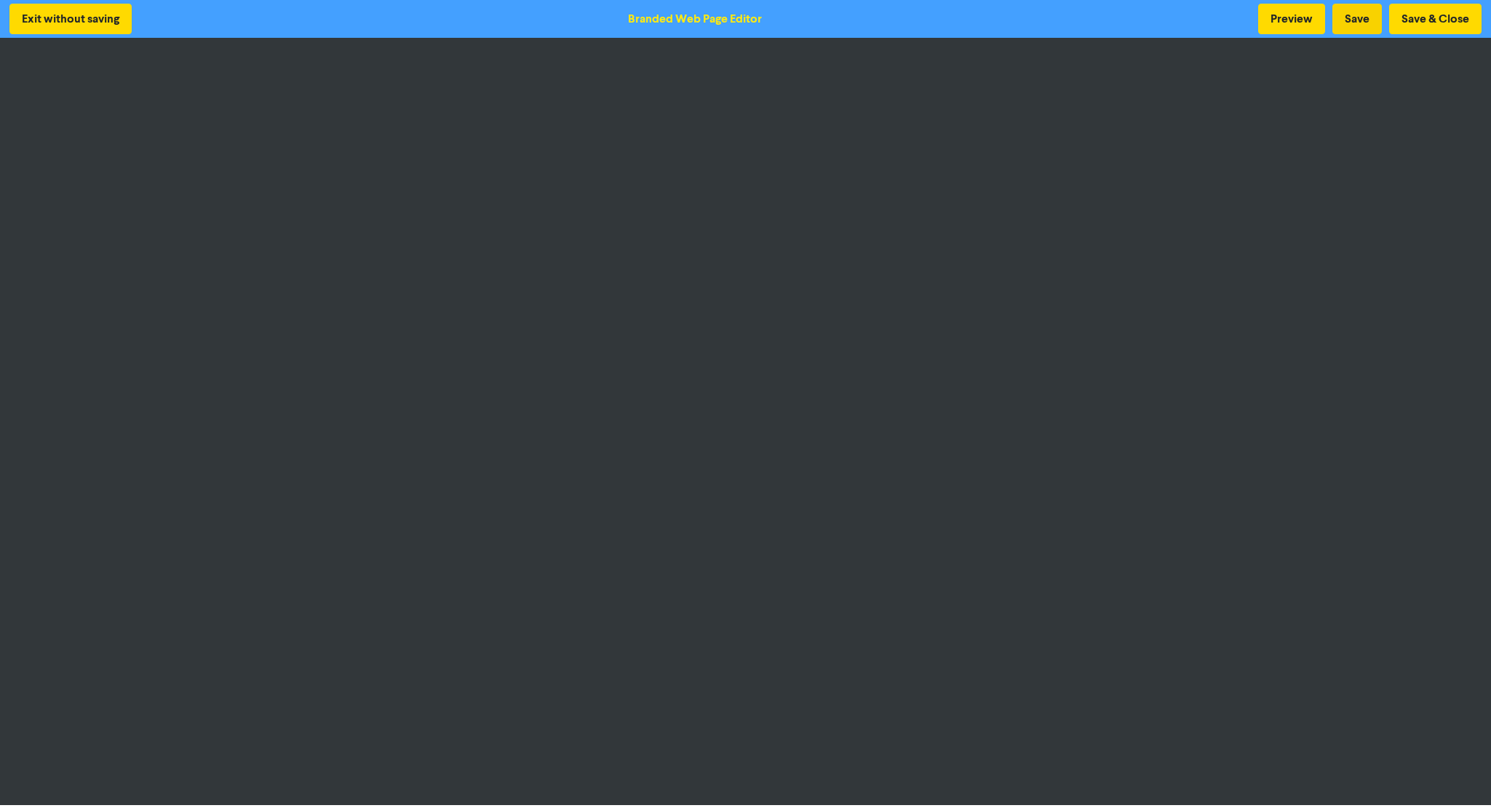
click at [1354, 23] on button "Save" at bounding box center [1356, 19] width 49 height 31
